Goal: Information Seeking & Learning: Learn about a topic

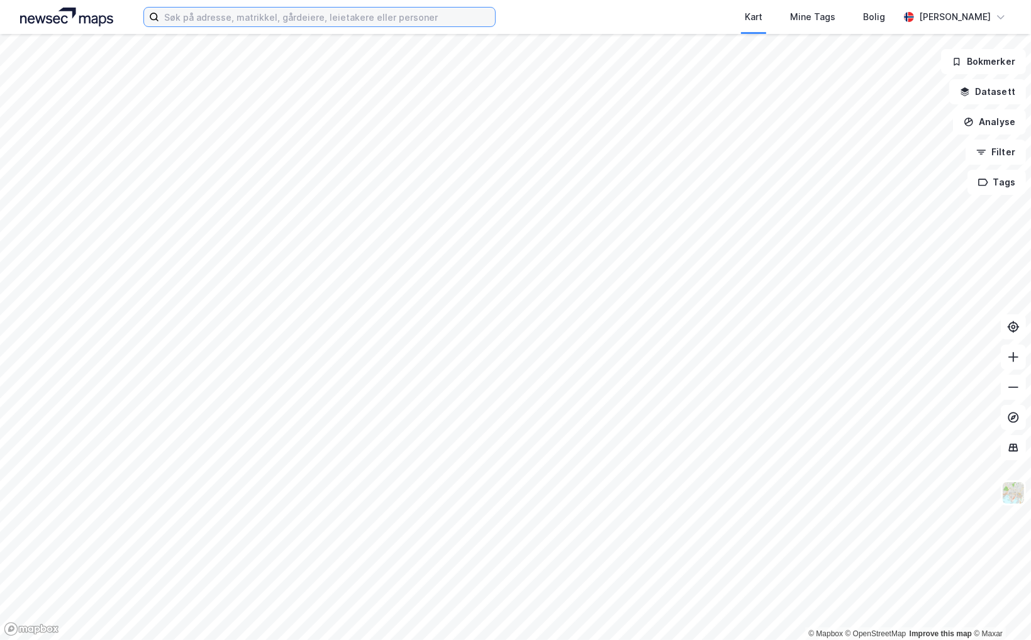
click at [205, 16] on input at bounding box center [327, 17] width 336 height 19
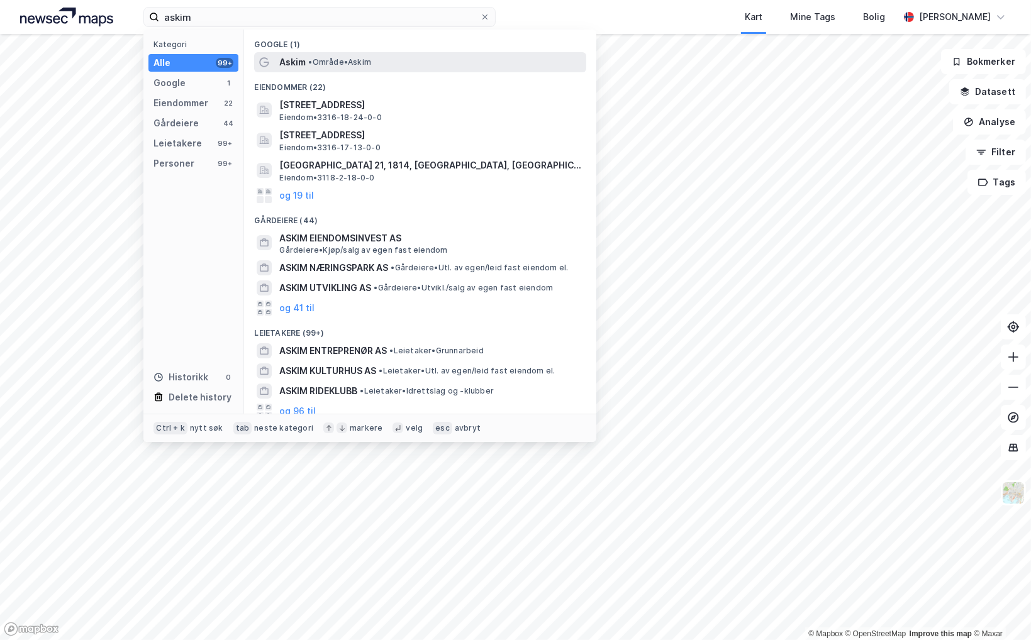
click at [299, 56] on span "Askim" at bounding box center [292, 62] width 26 height 15
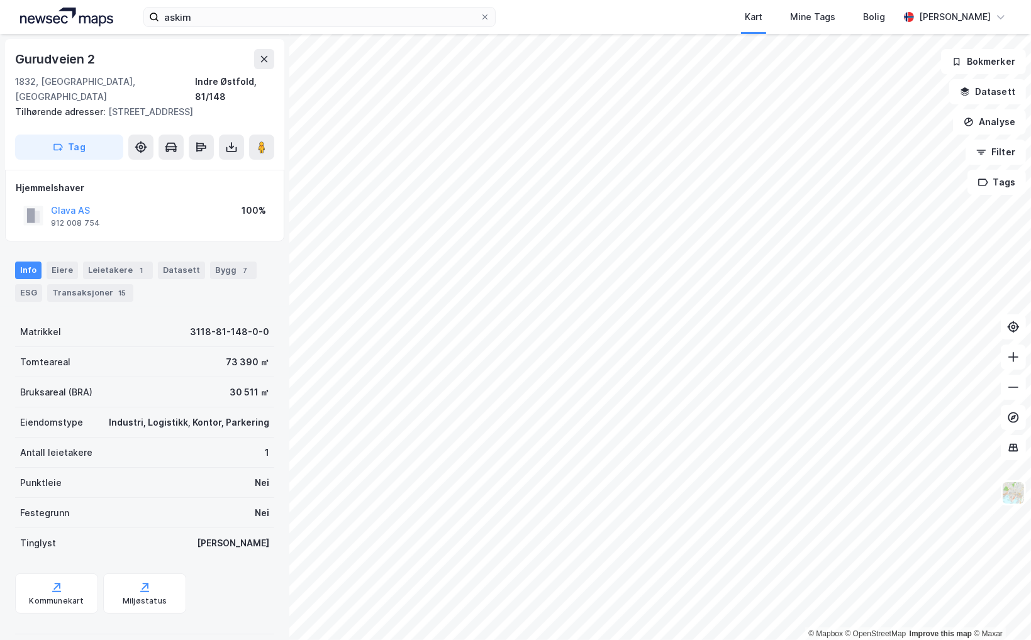
click at [252, 252] on div "© Mapbox © OpenStreetMap Improve this map © Maxar Gurudveien 2 1832, [GEOGRAPHI…" at bounding box center [515, 337] width 1031 height 606
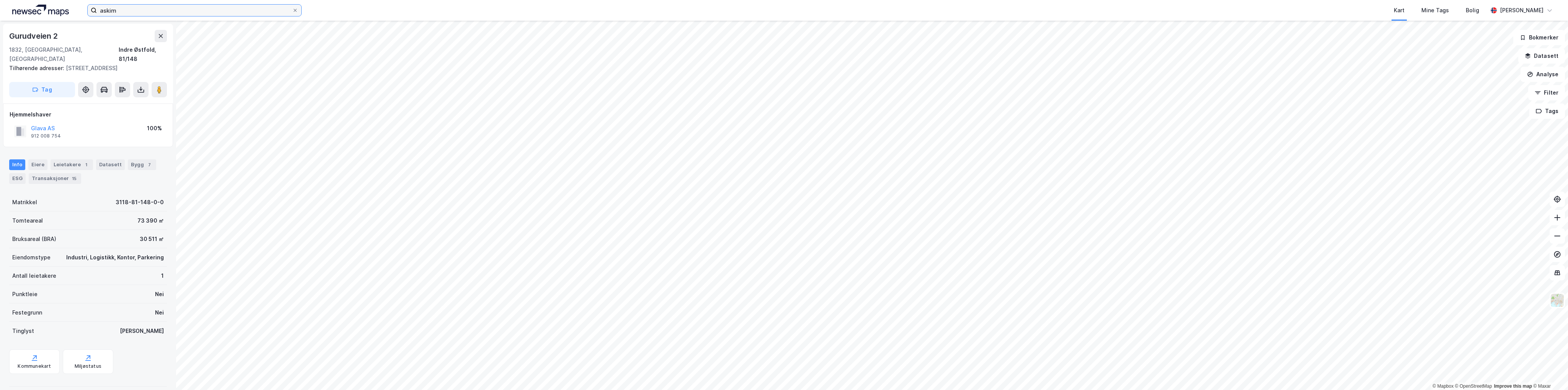
click at [121, 10] on input "askim" at bounding box center [194, 10] width 195 height 12
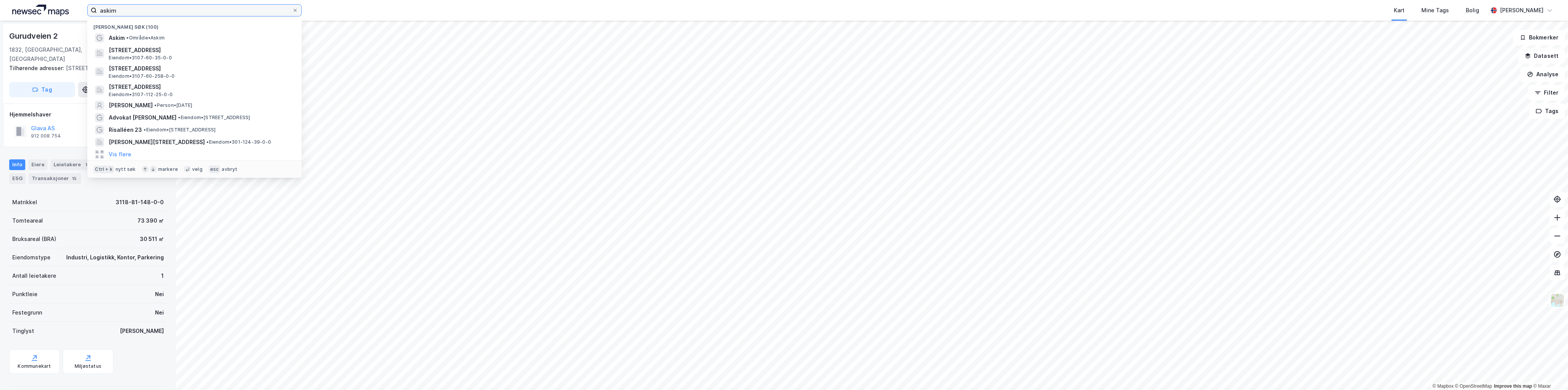
click at [121, 10] on input "askim" at bounding box center [194, 10] width 195 height 12
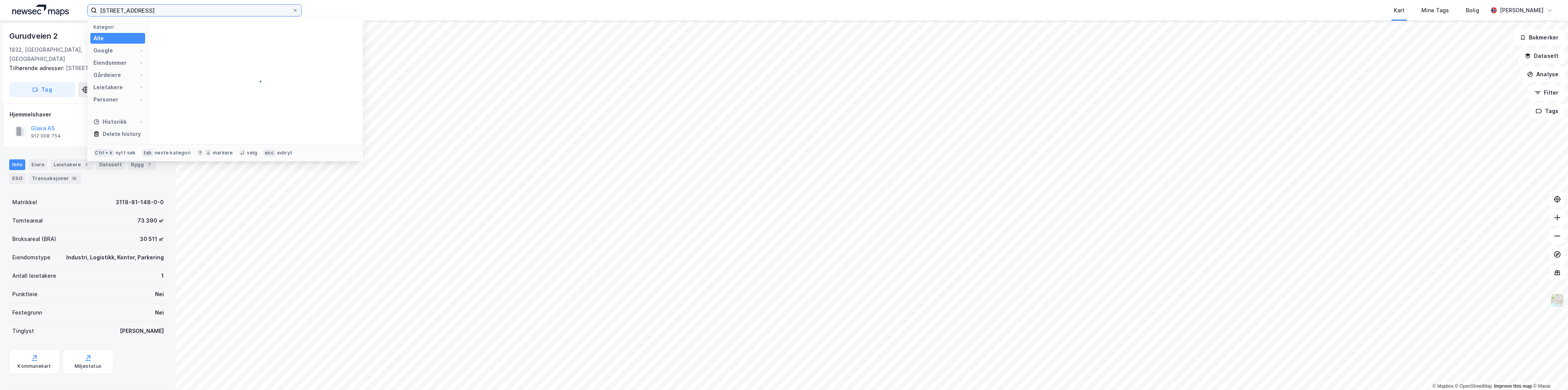
type input "[STREET_ADDRESS]"
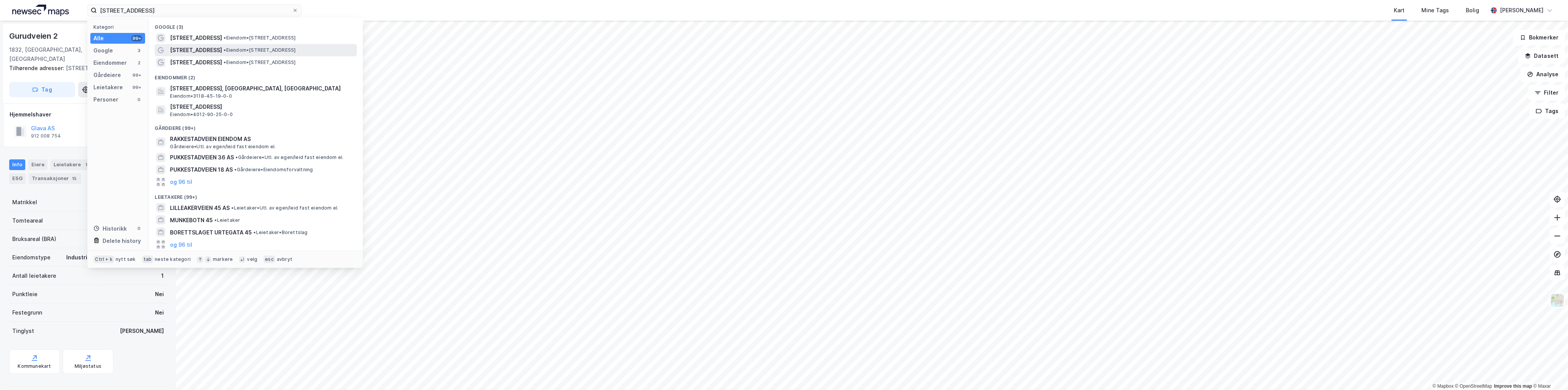
click at [191, 49] on span "[STREET_ADDRESS]" at bounding box center [196, 50] width 52 height 9
